Goal: Find specific page/section: Find specific page/section

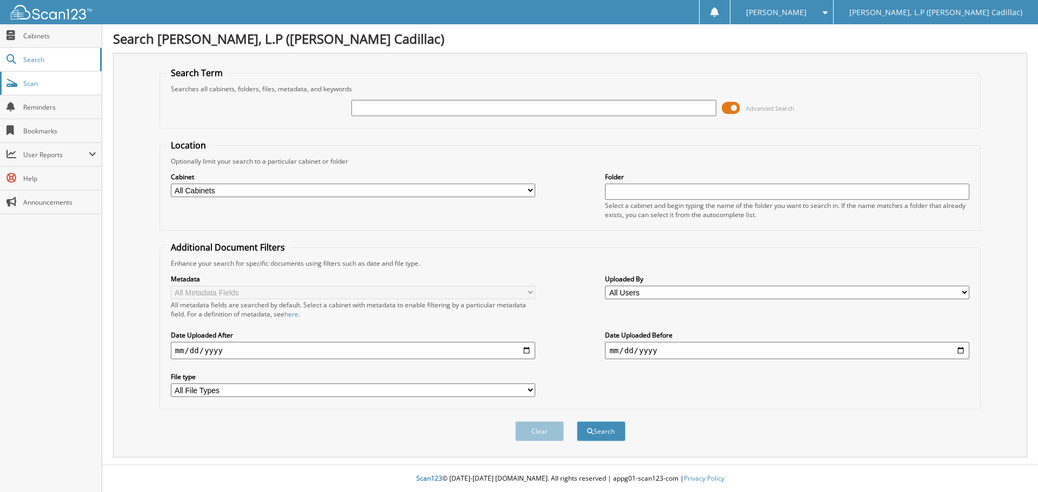
click at [80, 74] on link "Scan" at bounding box center [51, 83] width 102 height 23
type input "6"
type input "66430"
click at [577, 422] on button "Search" at bounding box center [601, 432] width 49 height 20
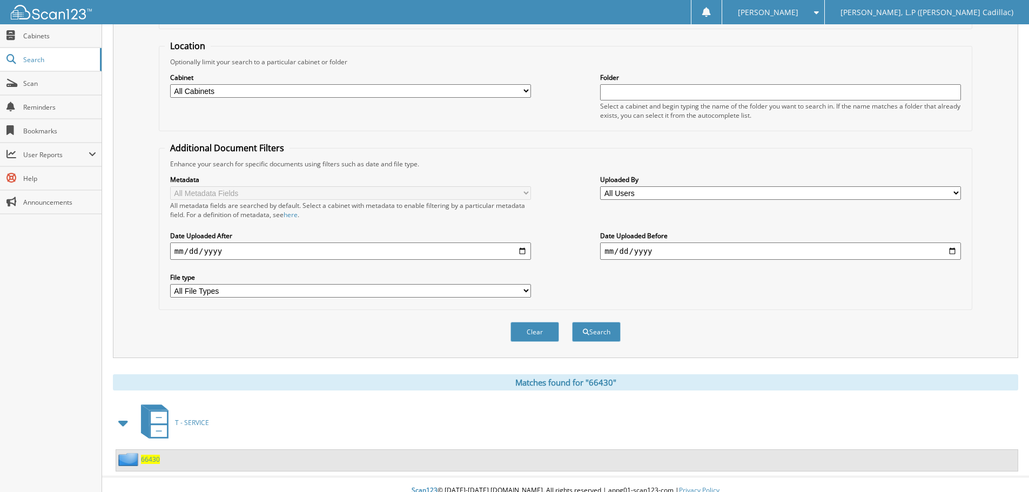
scroll to position [112, 0]
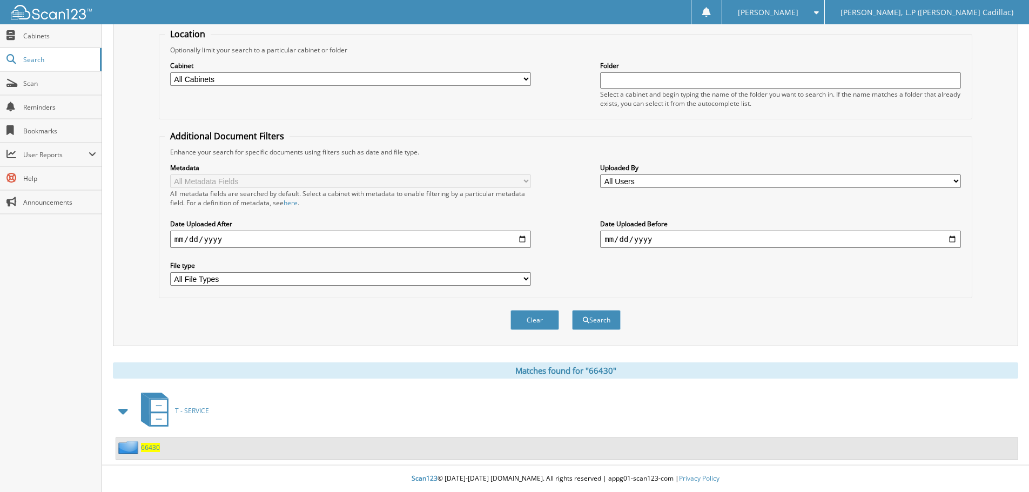
click at [156, 448] on span "66430" at bounding box center [150, 447] width 19 height 9
